Goal: Task Accomplishment & Management: Use online tool/utility

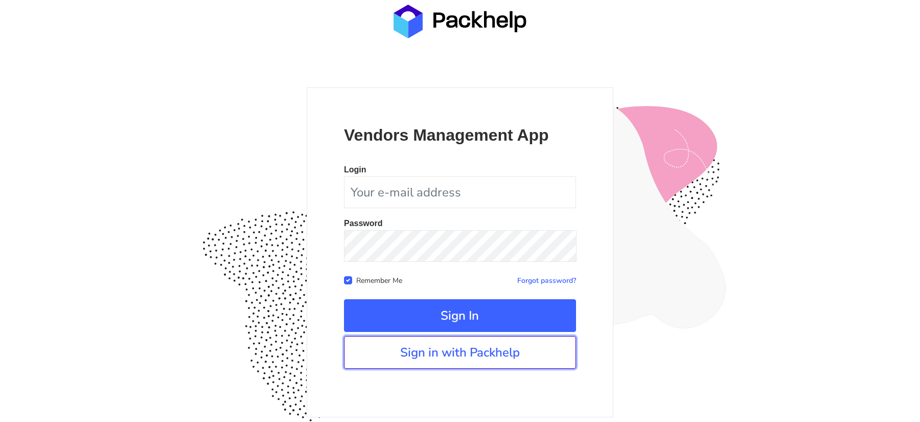
click at [409, 343] on link "Sign in with Packhelp" at bounding box center [460, 352] width 232 height 33
